Goal: Information Seeking & Learning: Compare options

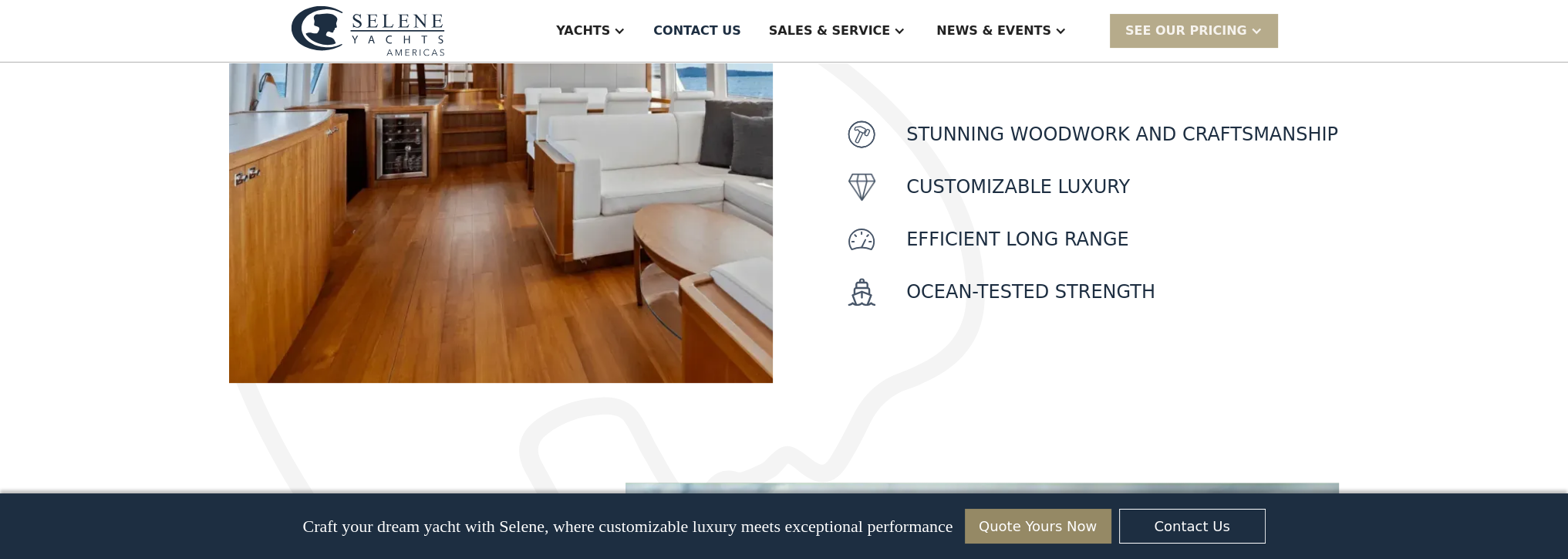
scroll to position [541, 0]
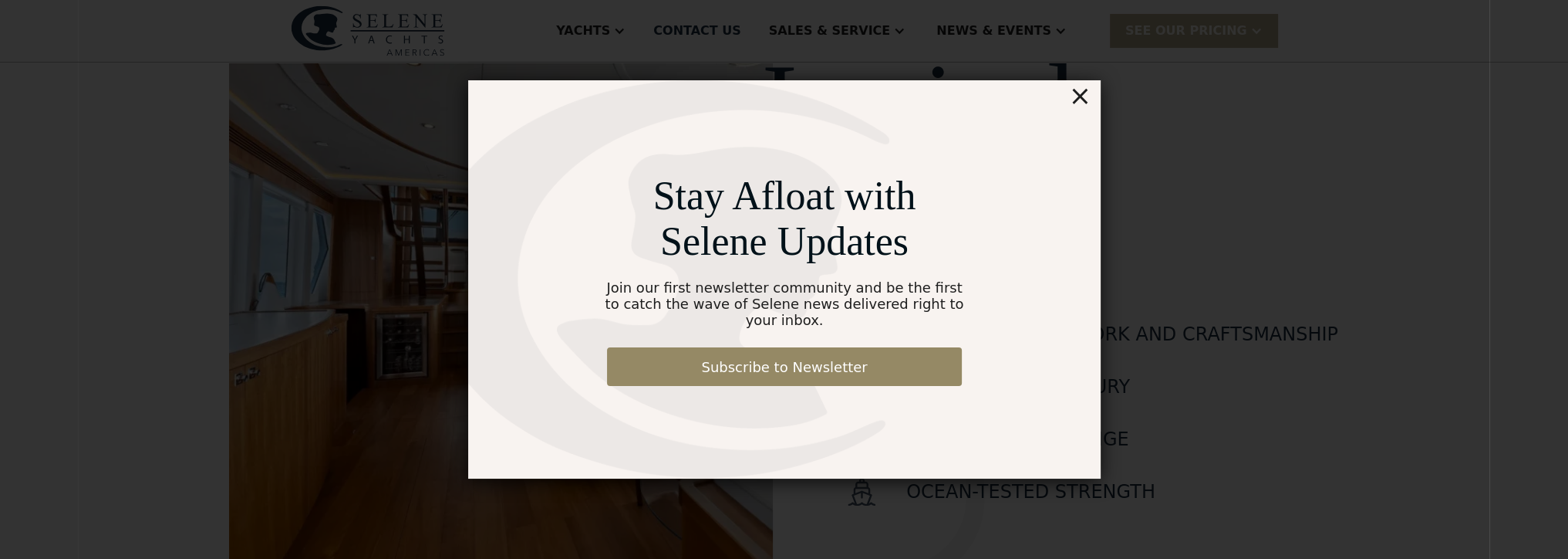
click at [1076, 111] on div "×" at bounding box center [1079, 96] width 22 height 31
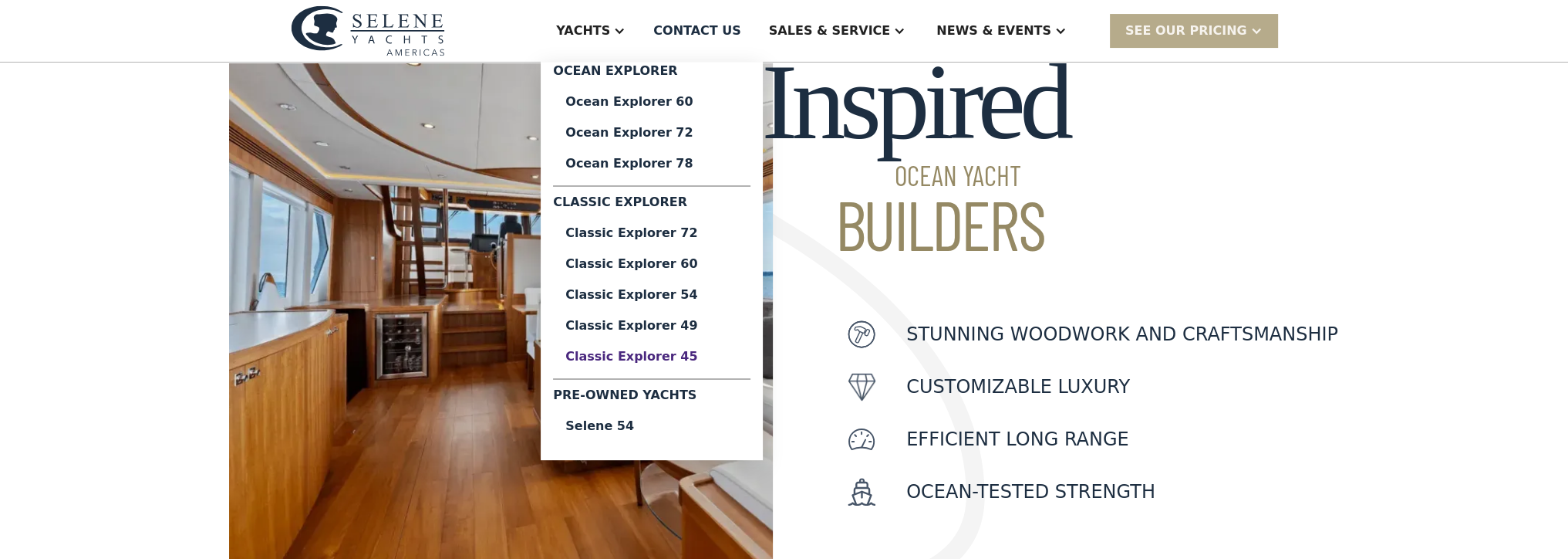
click at [738, 354] on div "Classic Explorer 45" at bounding box center [652, 356] width 173 height 13
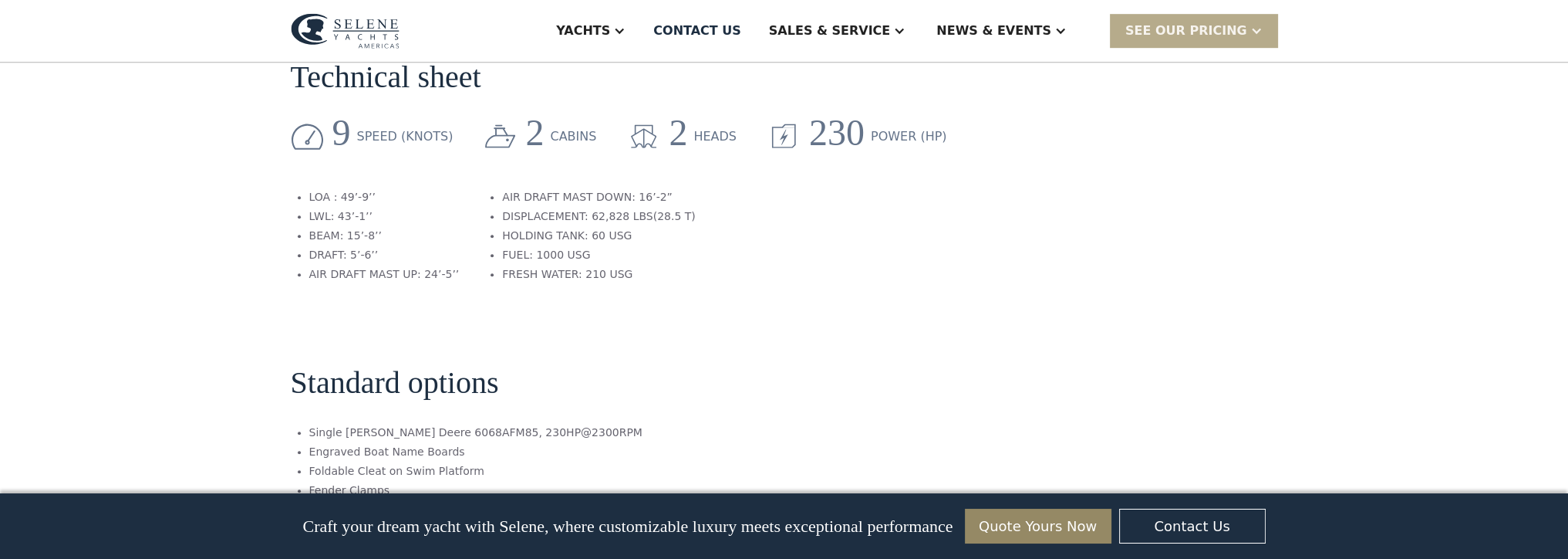
scroll to position [1312, 0]
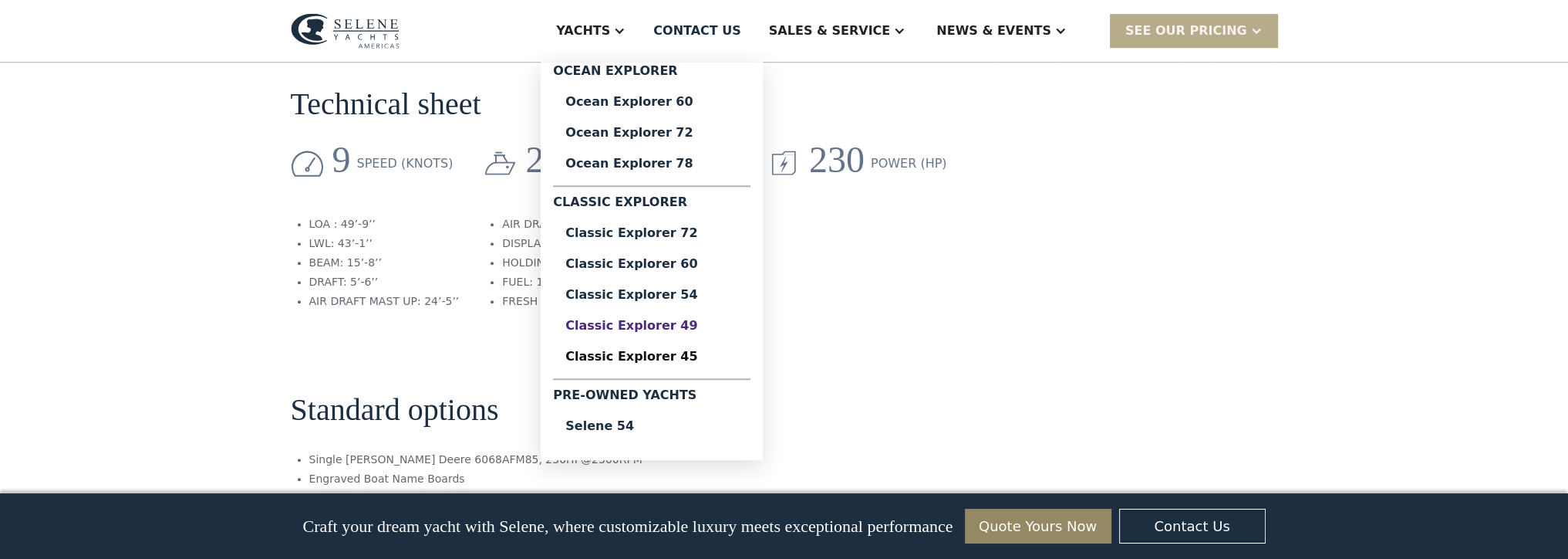
click at [738, 331] on div "Classic Explorer 49" at bounding box center [652, 326] width 173 height 13
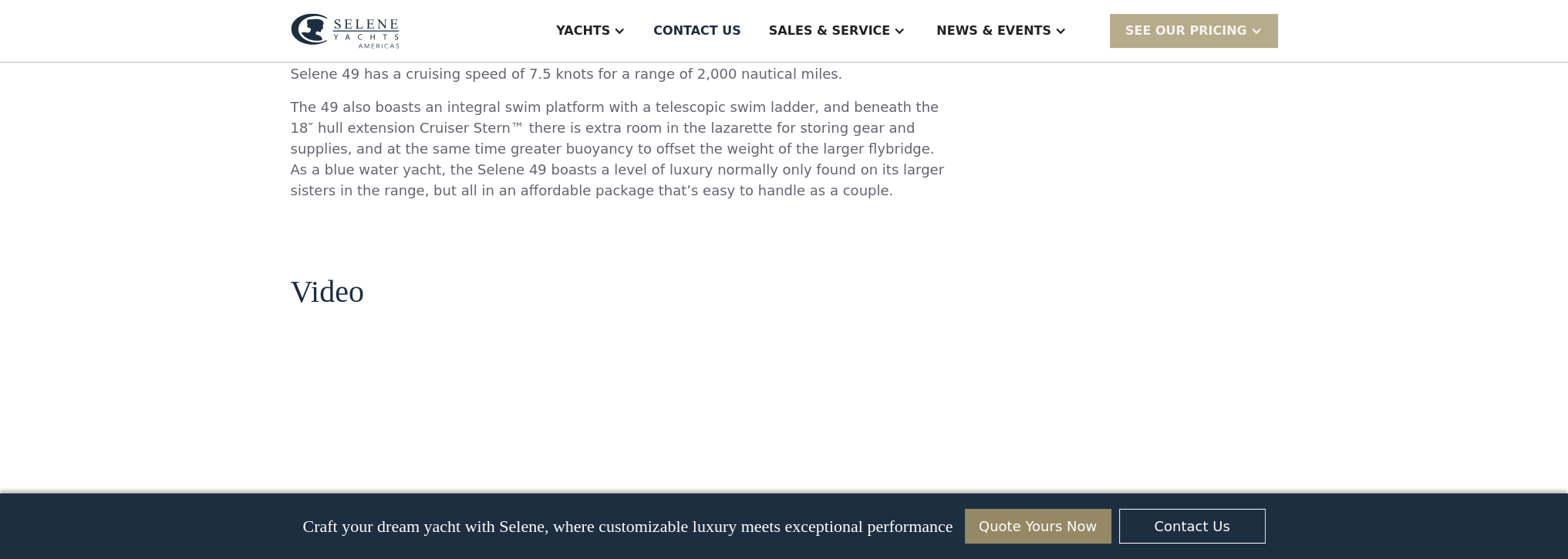
scroll to position [1312, 0]
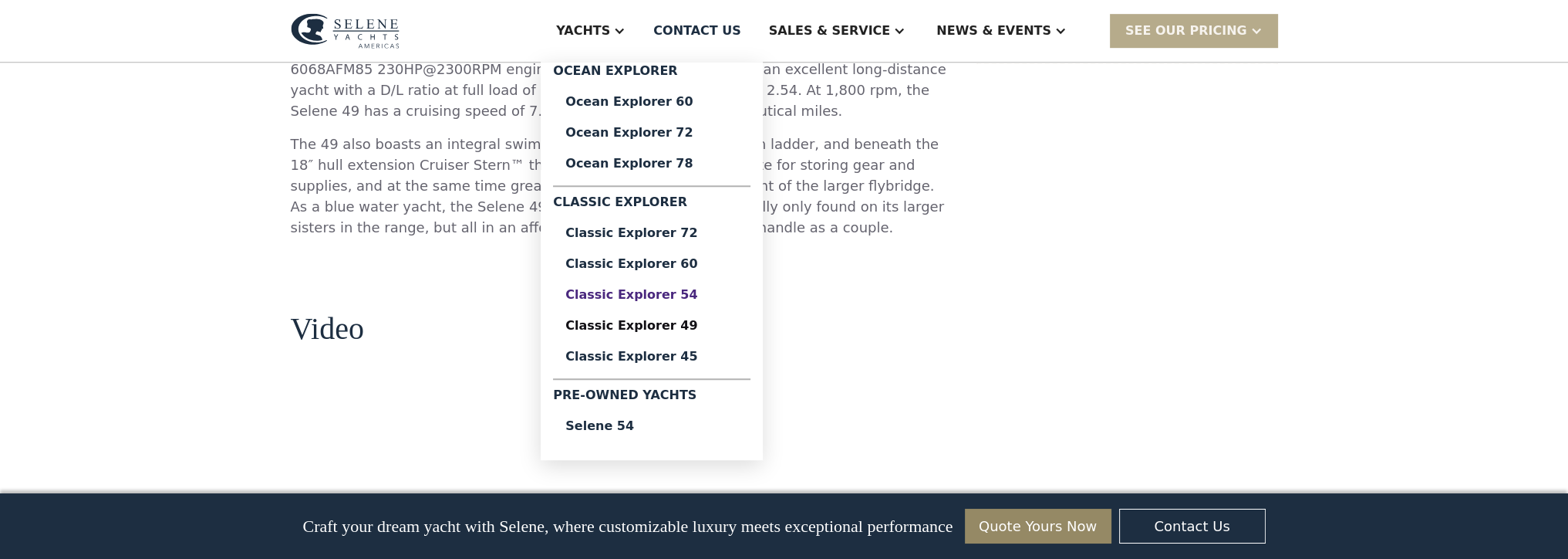
click at [716, 299] on div "Classic Explorer 54" at bounding box center [652, 295] width 173 height 13
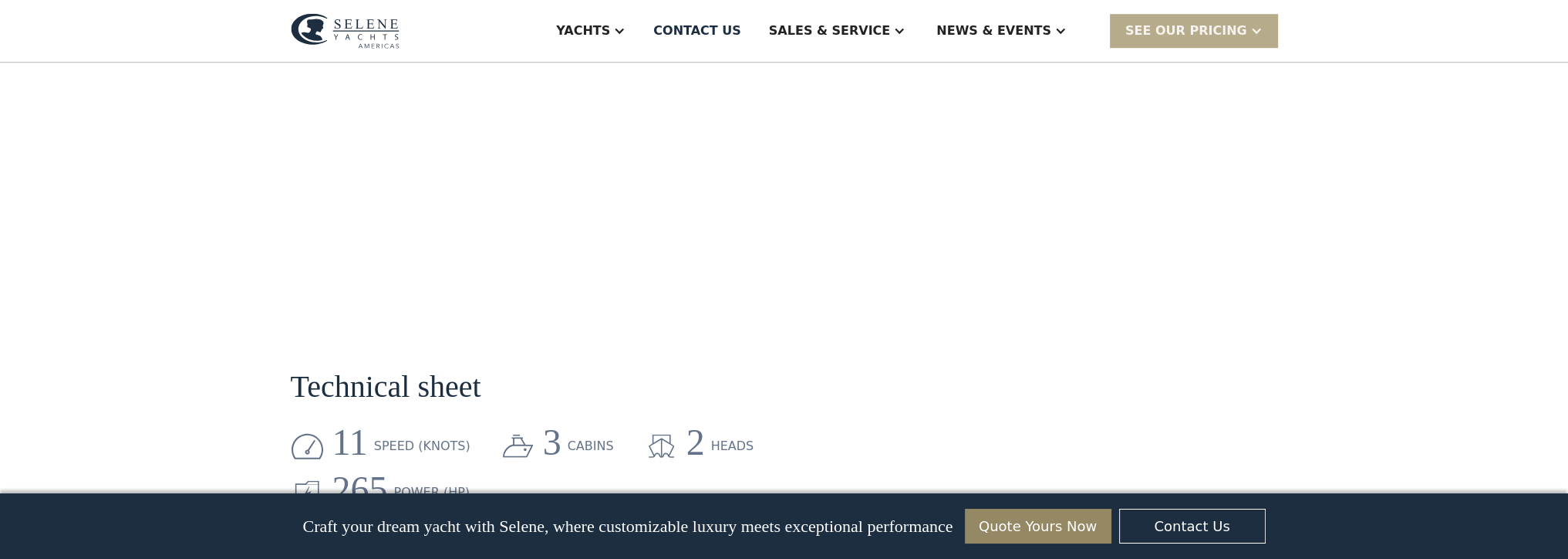
scroll to position [1852, 0]
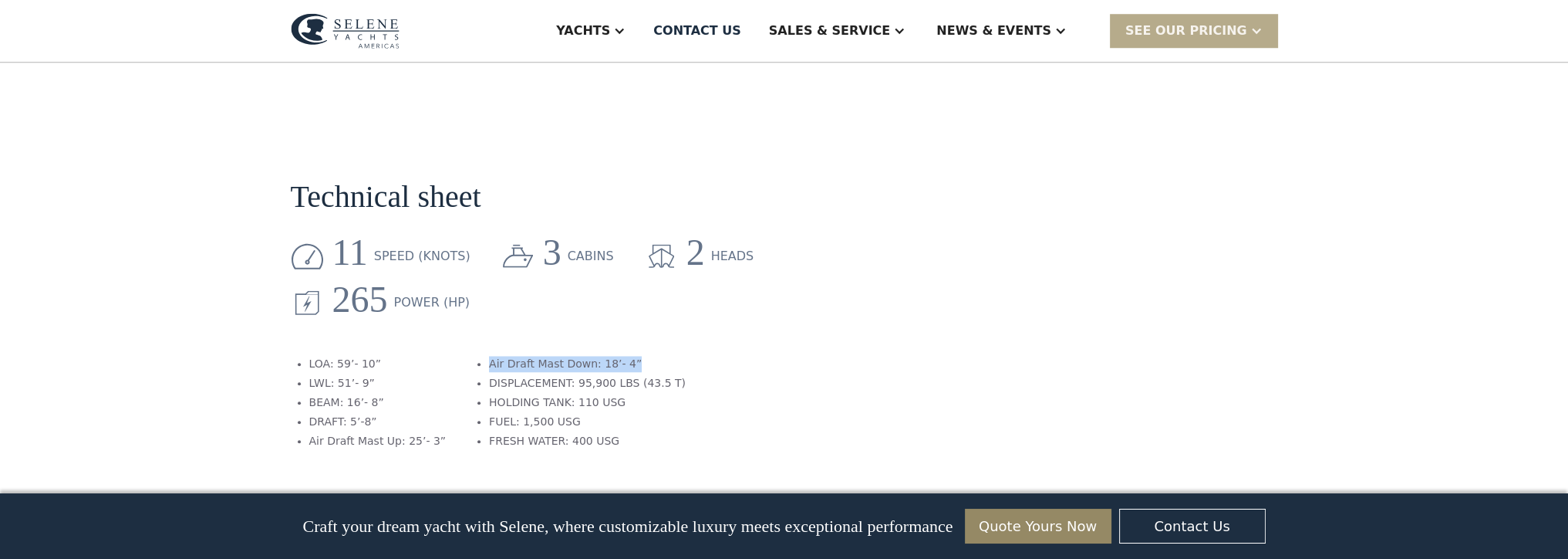
drag, startPoint x: 565, startPoint y: 234, endPoint x: 469, endPoint y: 235, distance: 96.0
click at [470, 356] on ul "Air Draft Mast Down: 18’- 4” DISPLACEMENT: 95,900 LBS (43.5 T) HOLDING TANK: 11…" at bounding box center [578, 403] width 216 height 96
click at [389, 414] on li "DRAFT: 5’-8”" at bounding box center [377, 422] width 137 height 17
drag, startPoint x: 367, startPoint y: 296, endPoint x: 309, endPoint y: 291, distance: 58.2
click at [309, 414] on li "DRAFT: 5’-8”" at bounding box center [377, 422] width 137 height 17
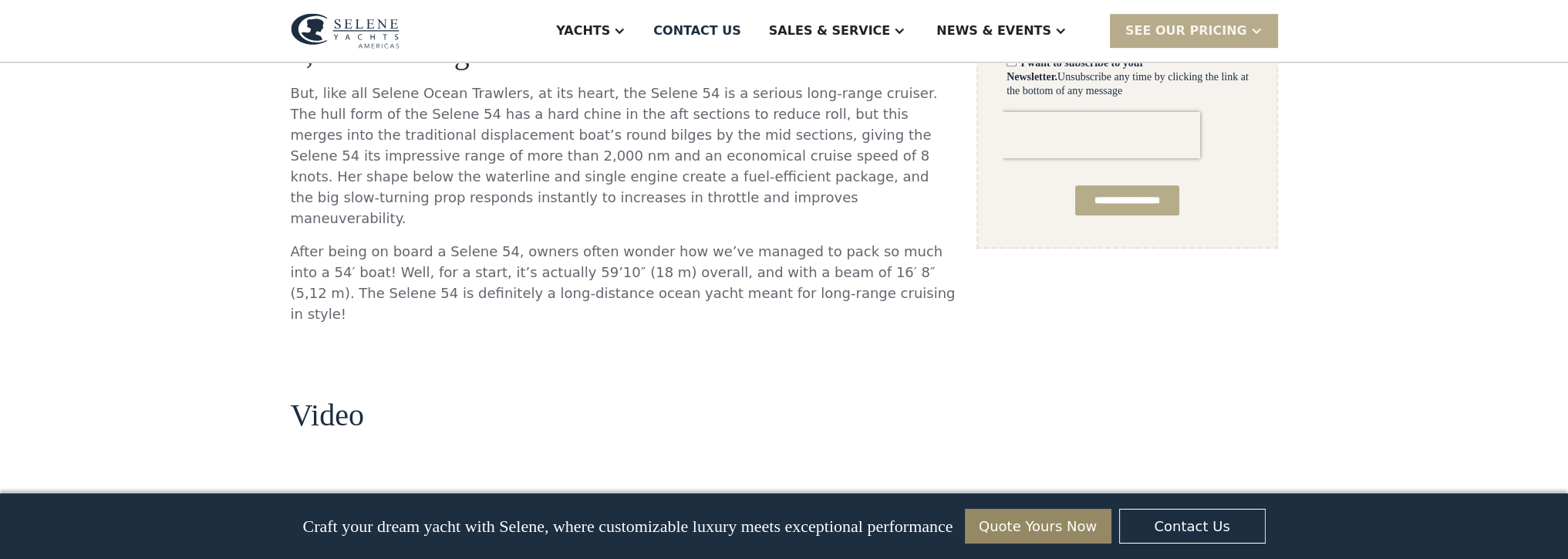
scroll to position [926, 0]
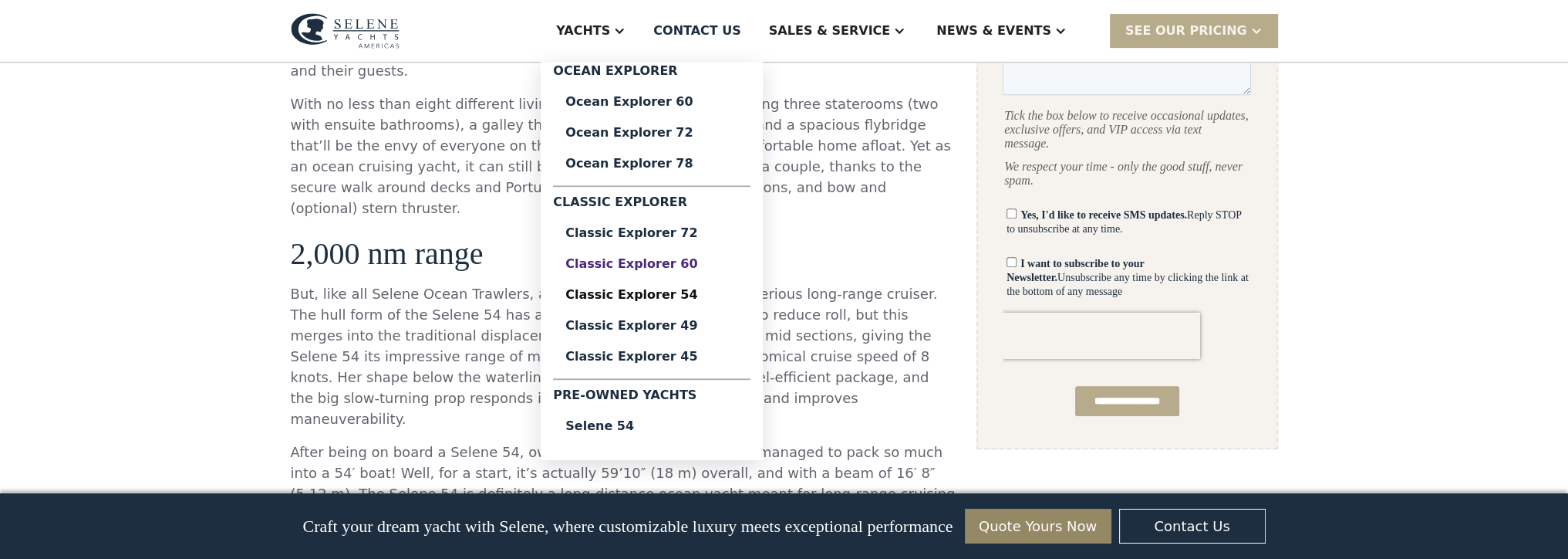
click at [719, 260] on div "Classic Explorer 60" at bounding box center [652, 263] width 173 height 13
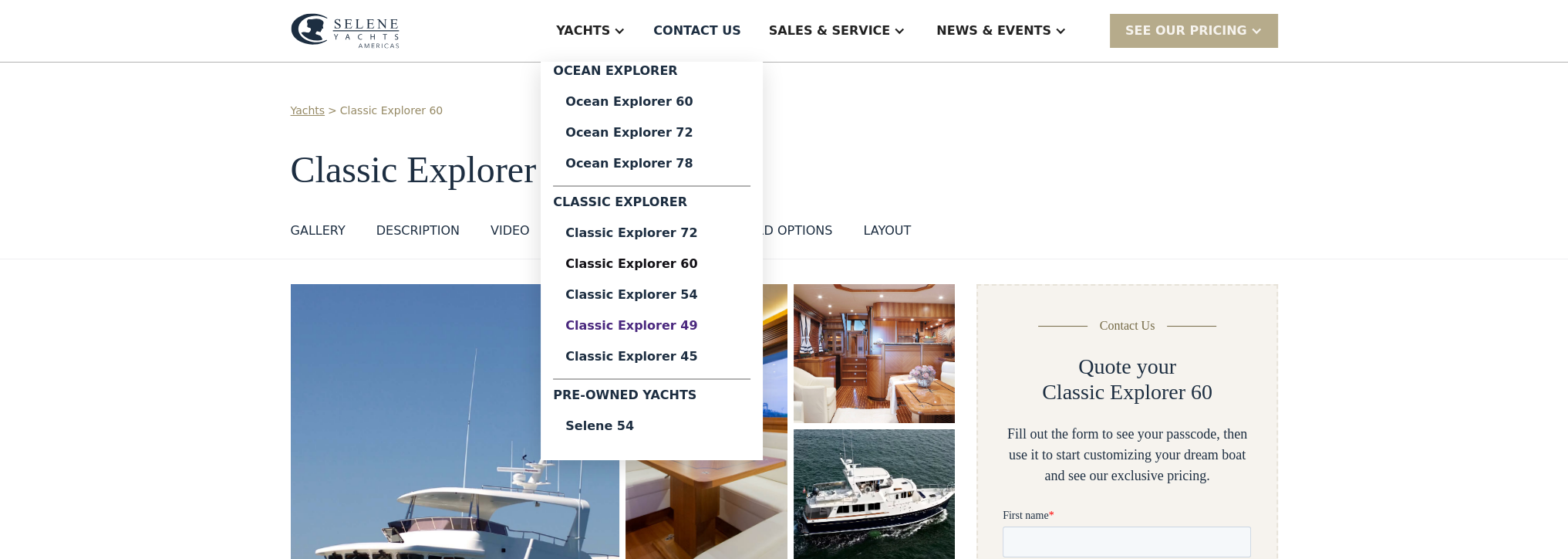
click at [731, 320] on div "Classic Explorer 49" at bounding box center [652, 326] width 173 height 13
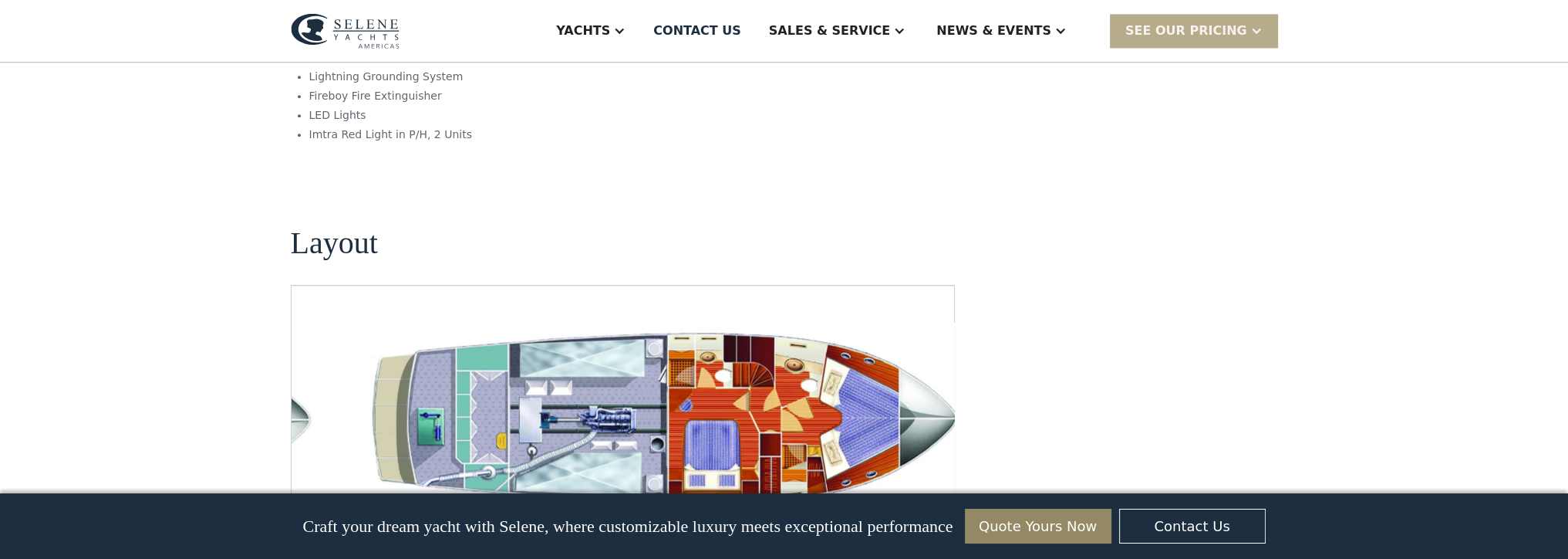
scroll to position [2933, 0]
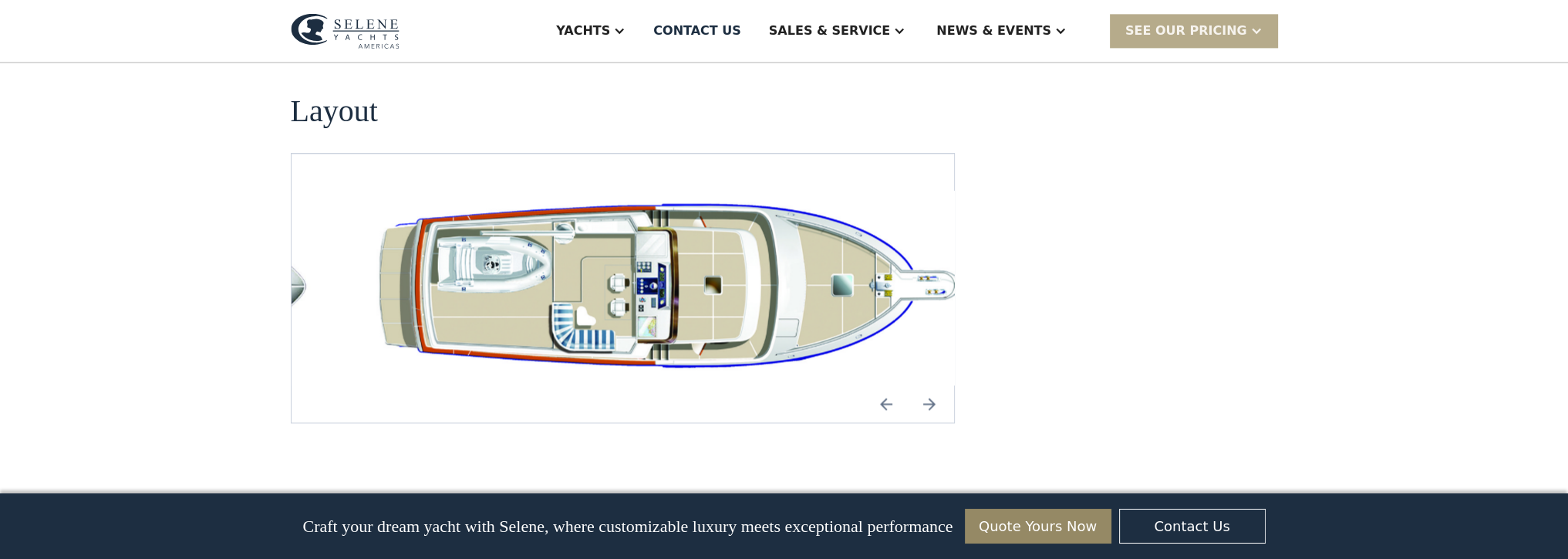
click at [922, 385] on img "Next slide" at bounding box center [930, 403] width 37 height 37
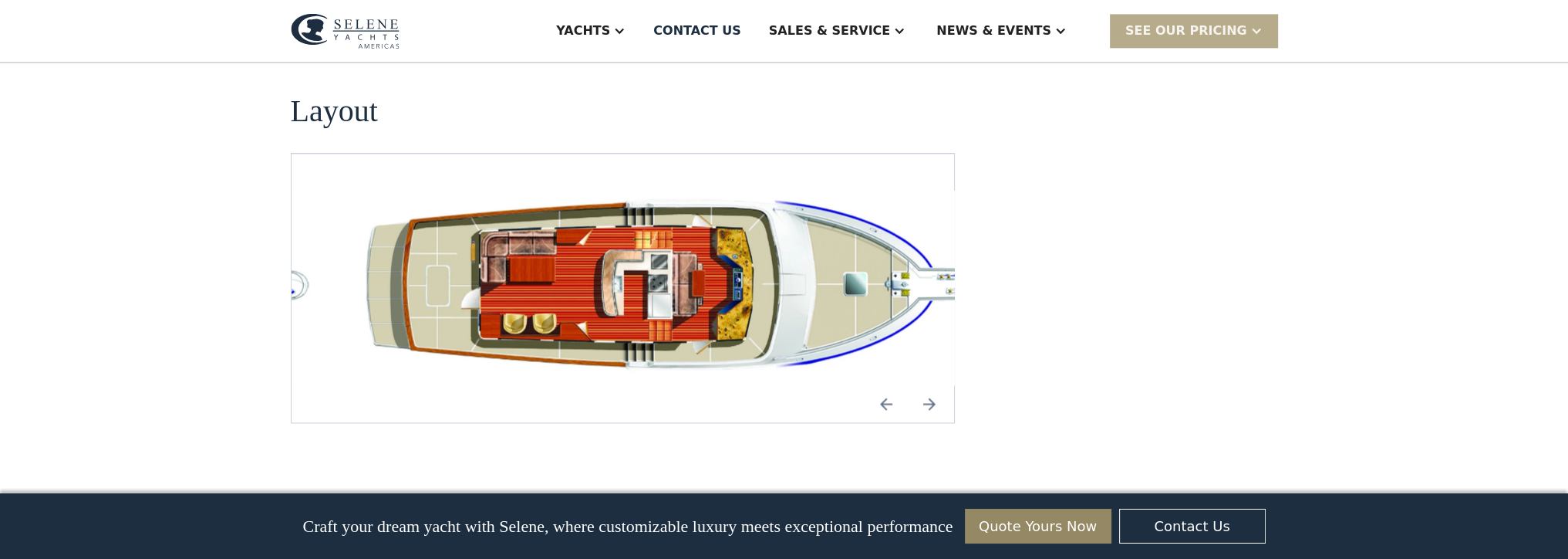
click at [922, 385] on img "Next slide" at bounding box center [930, 403] width 37 height 37
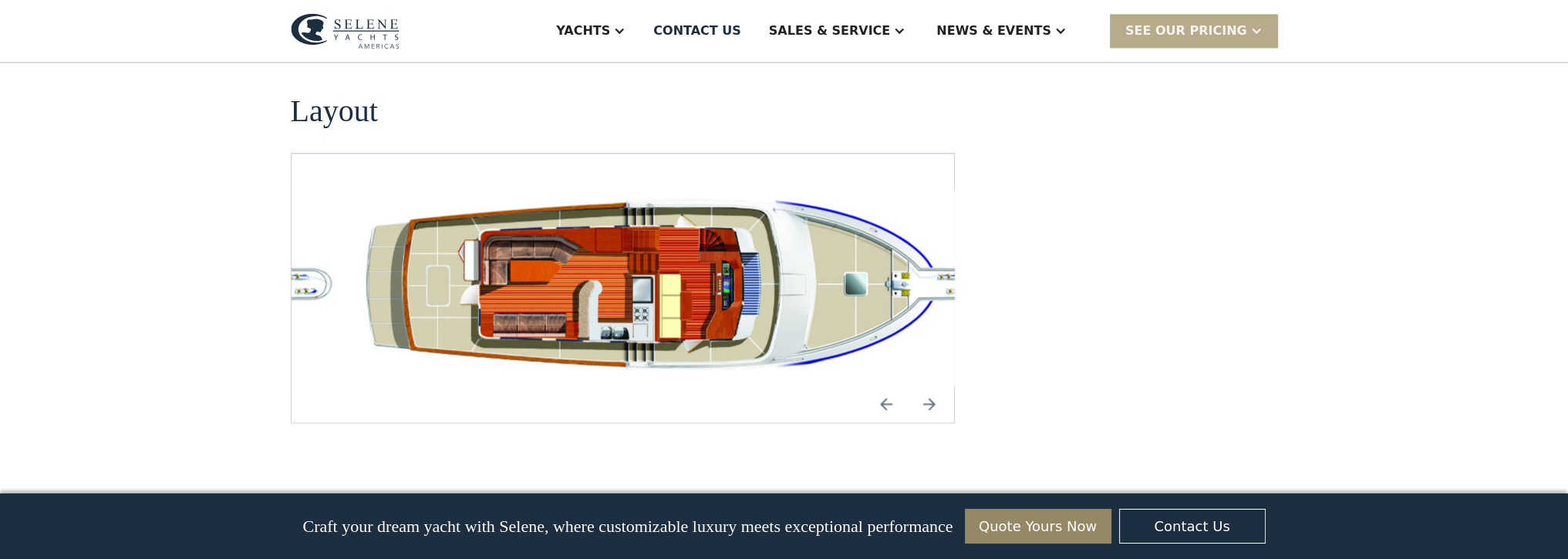
click at [922, 385] on img "Next slide" at bounding box center [930, 403] width 37 height 37
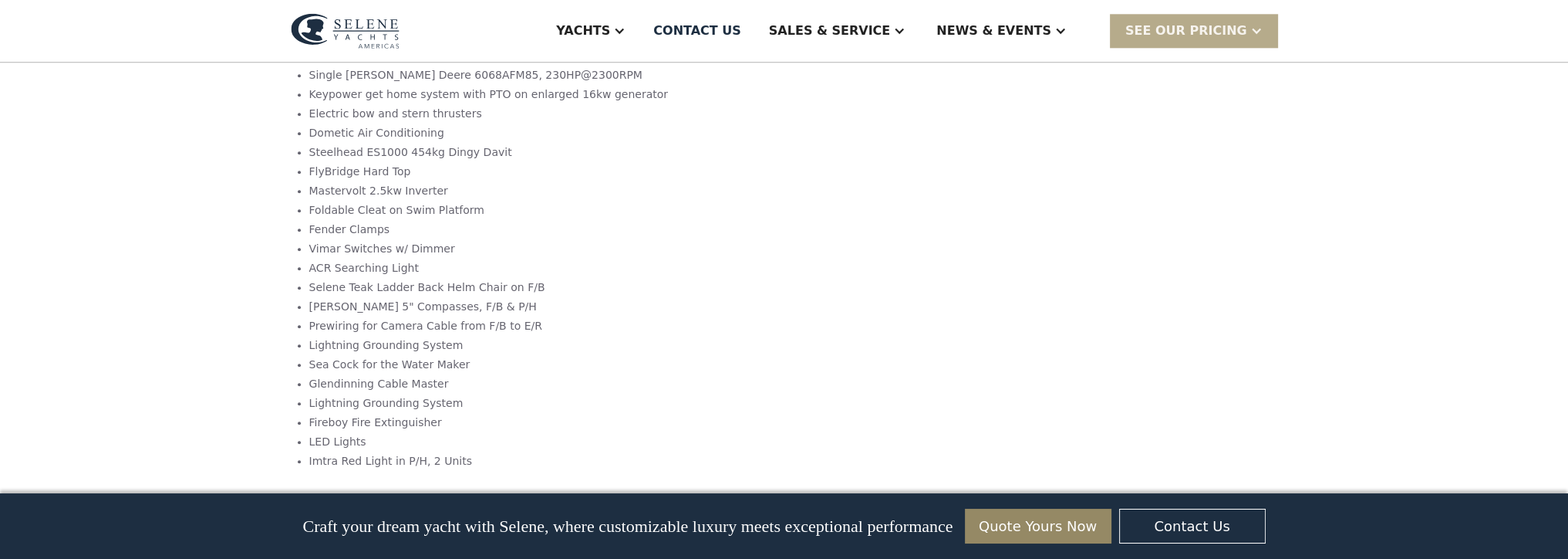
scroll to position [2470, 0]
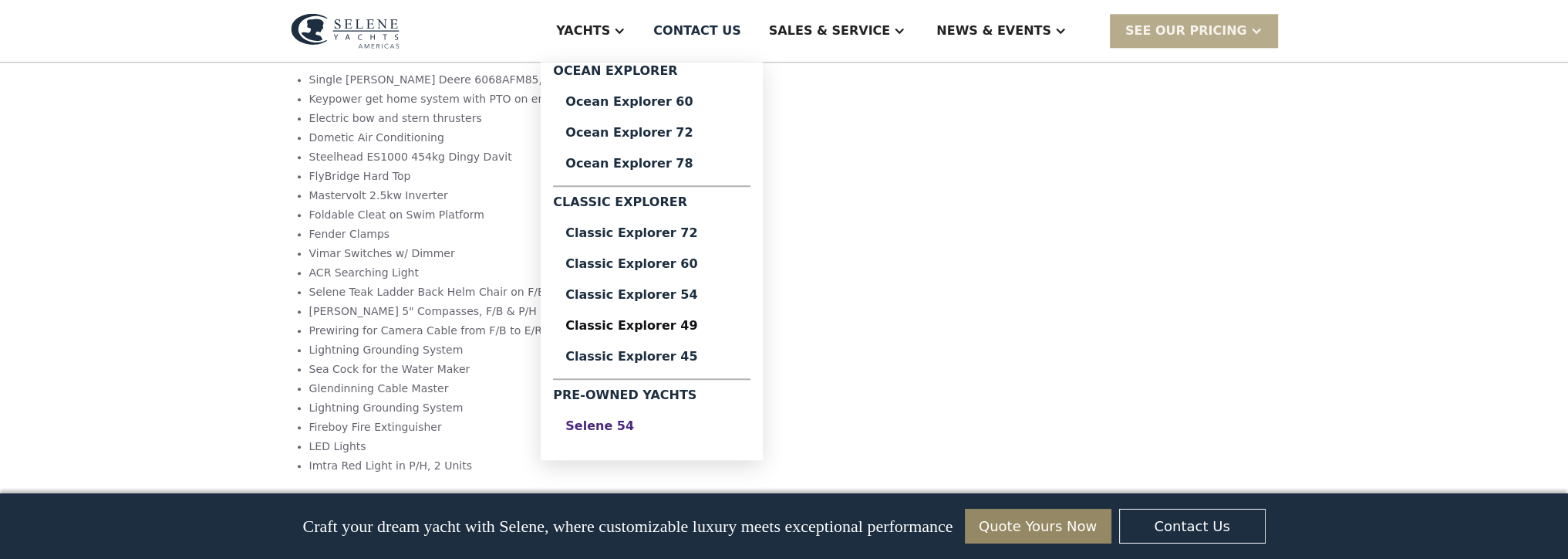
click at [696, 425] on div "Selene 54" at bounding box center [652, 426] width 173 height 13
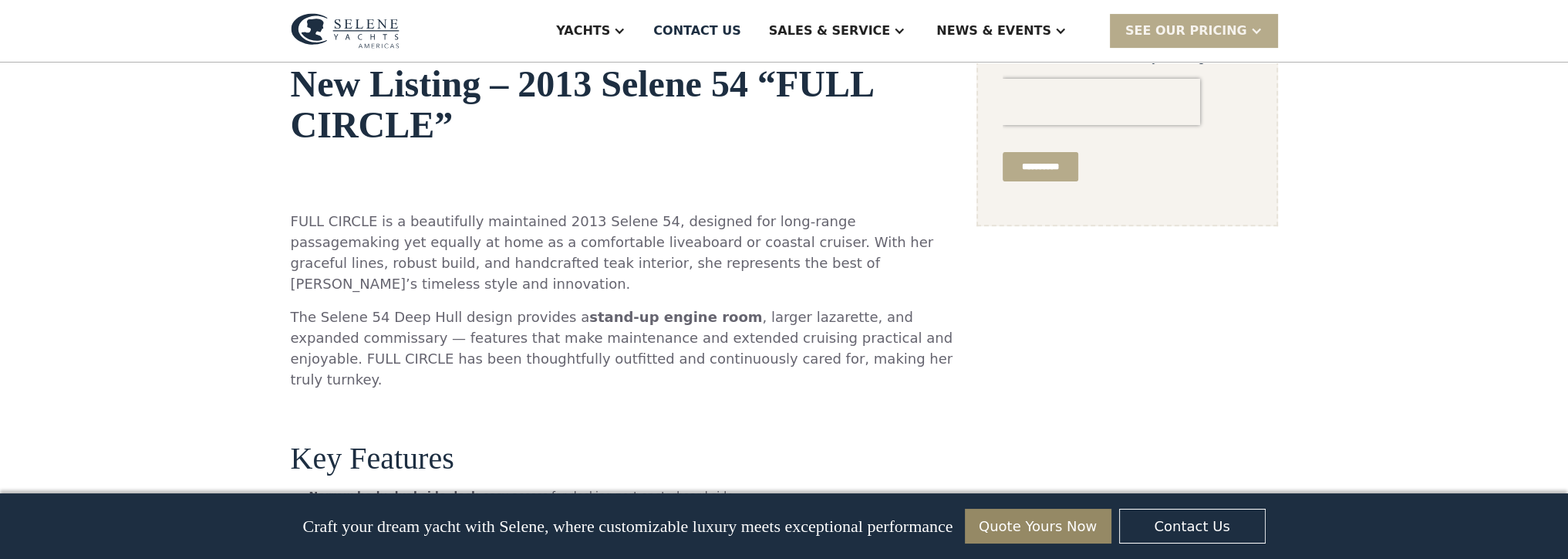
scroll to position [617, 0]
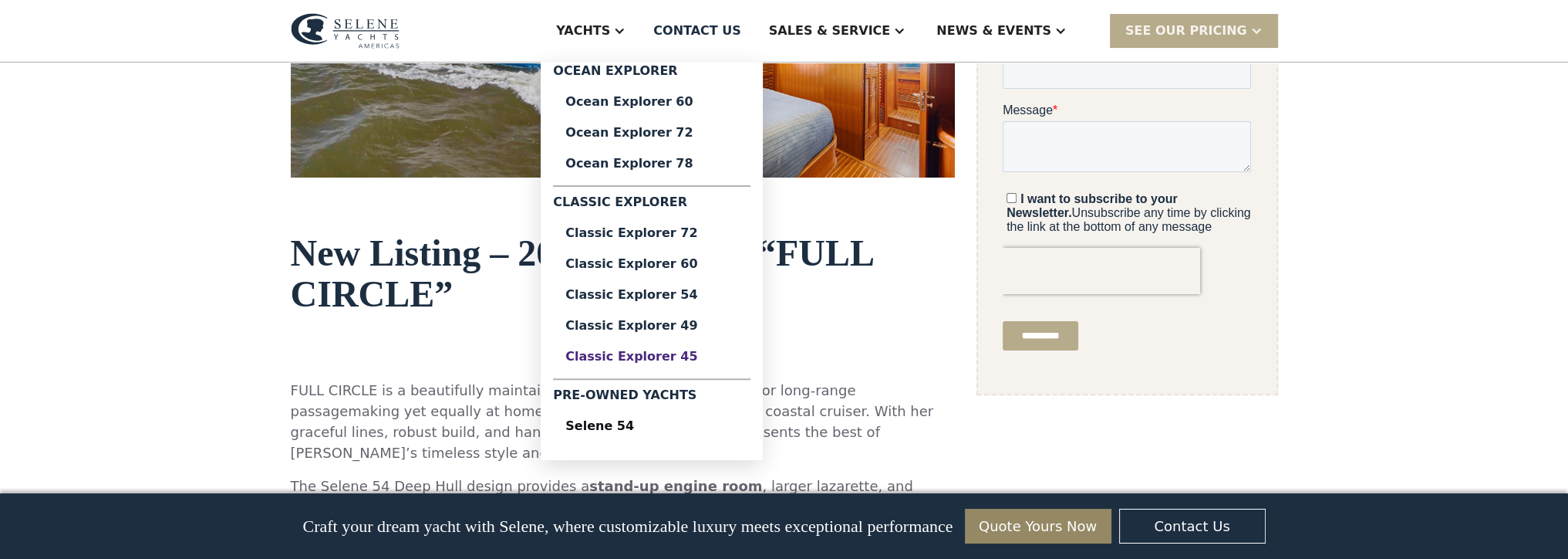
click at [738, 355] on div "Classic Explorer 45" at bounding box center [652, 356] width 173 height 13
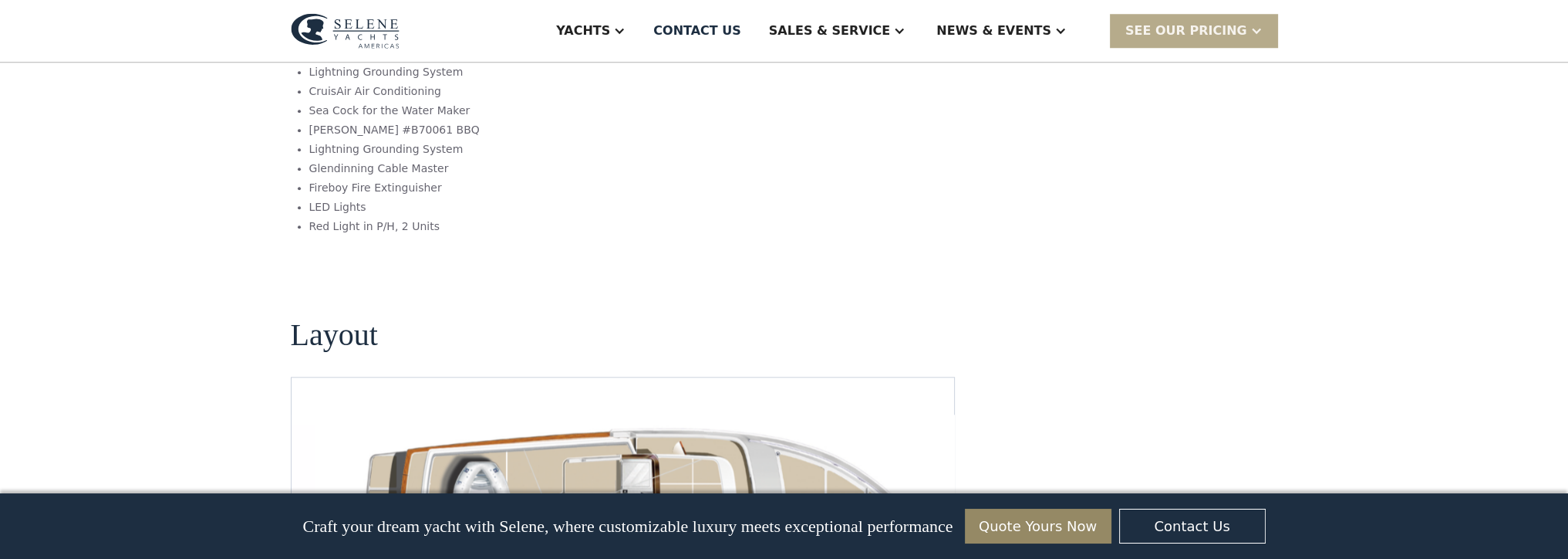
scroll to position [2161, 0]
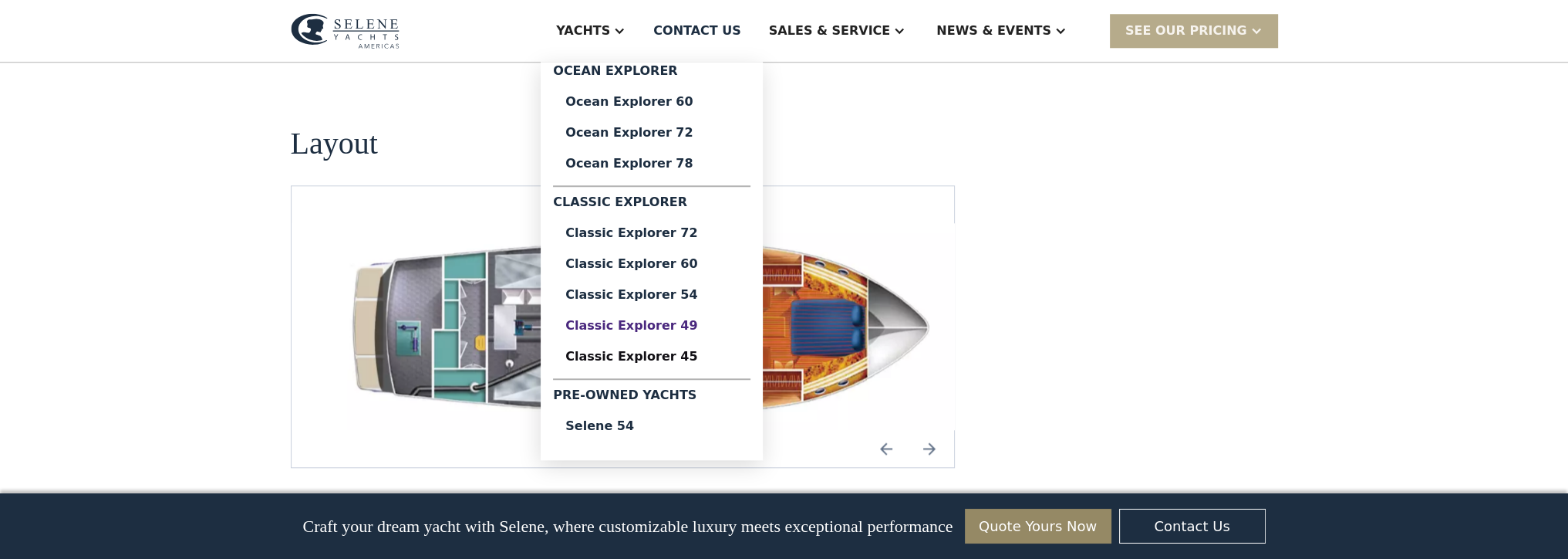
click at [720, 322] on div "Classic Explorer 49" at bounding box center [652, 326] width 173 height 13
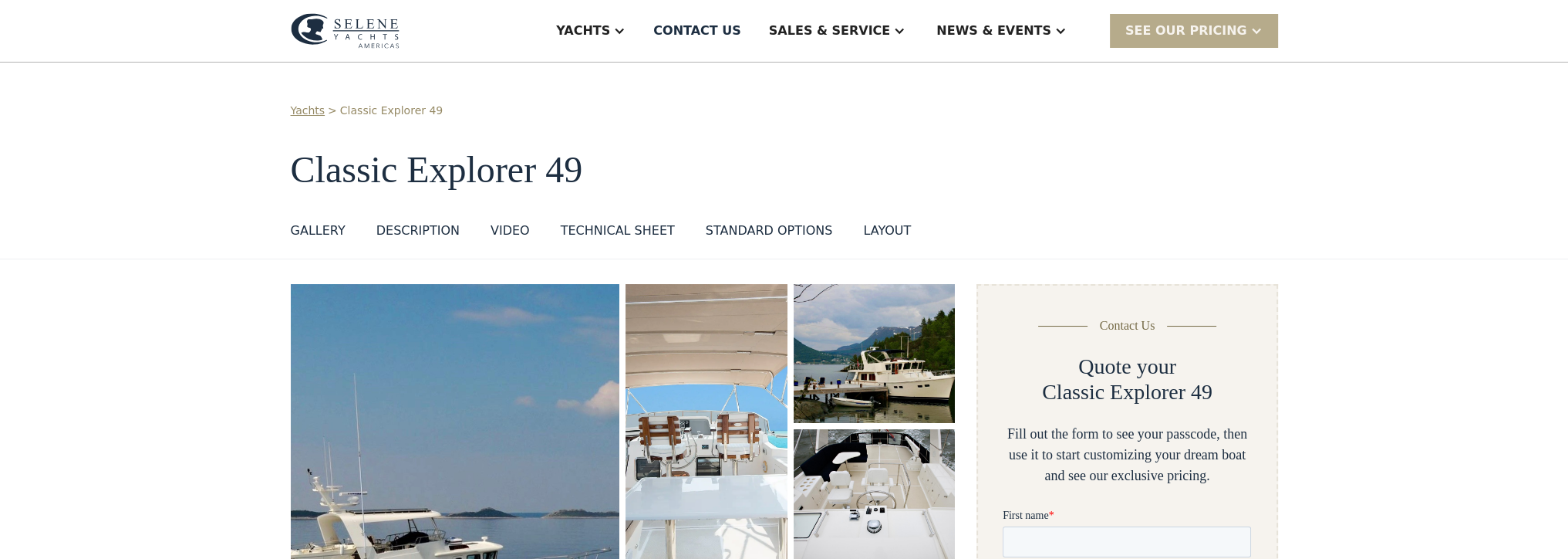
click at [640, 168] on h1 "Classic Explorer 49" at bounding box center [784, 170] width 987 height 41
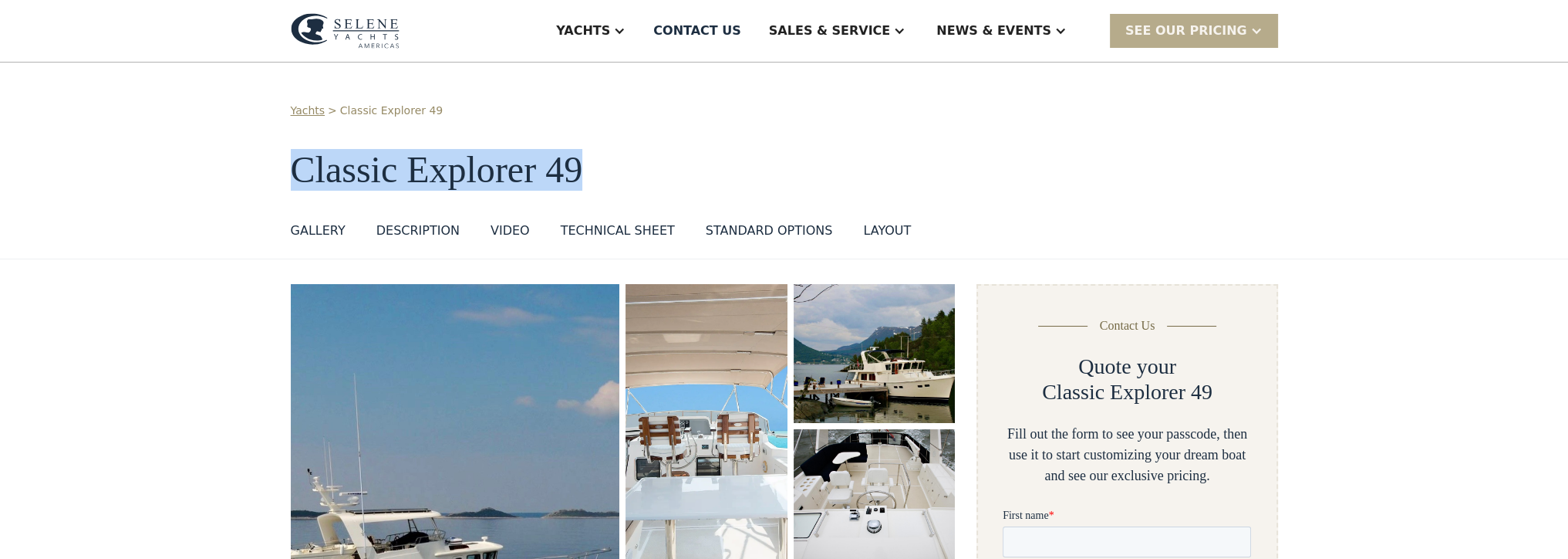
drag, startPoint x: 590, startPoint y: 170, endPoint x: 300, endPoint y: 170, distance: 290.0
click at [300, 170] on h1 "Classic Explorer 49" at bounding box center [784, 170] width 987 height 41
copy h1 "Classic Explorer 49"
